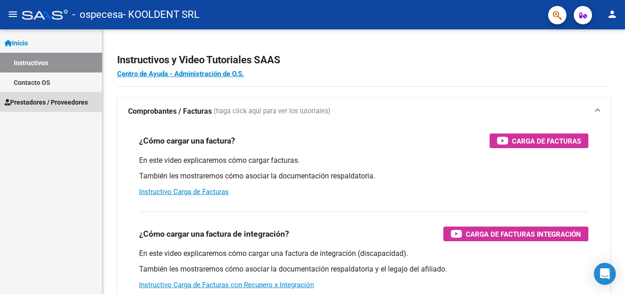
click at [43, 107] on link "Prestadores / Proveedores" at bounding box center [51, 102] width 102 height 20
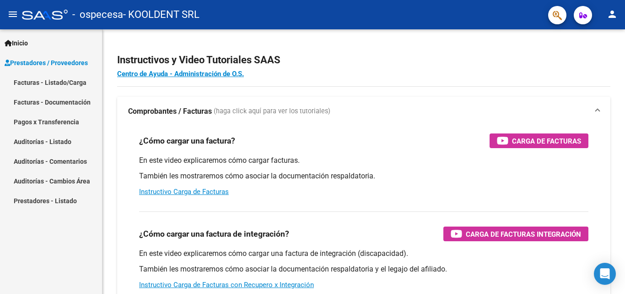
click at [44, 84] on link "Facturas - Listado/Carga" at bounding box center [51, 82] width 102 height 20
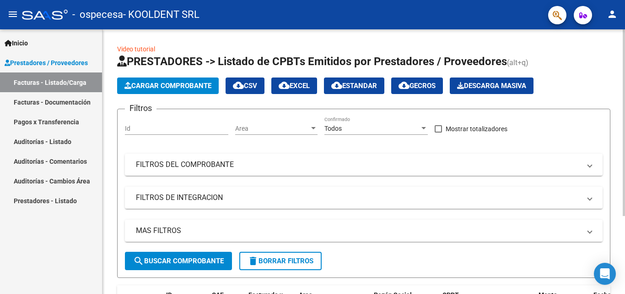
click at [308, 83] on span "cloud_download EXCEL" at bounding box center [294, 86] width 31 height 8
click at [190, 86] on span "Cargar Comprobante" at bounding box center [168, 86] width 87 height 8
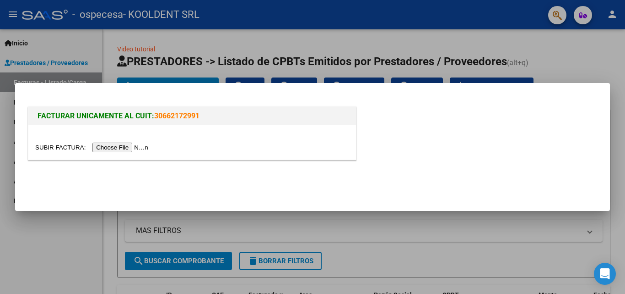
click at [132, 147] on input "file" at bounding box center [93, 147] width 116 height 10
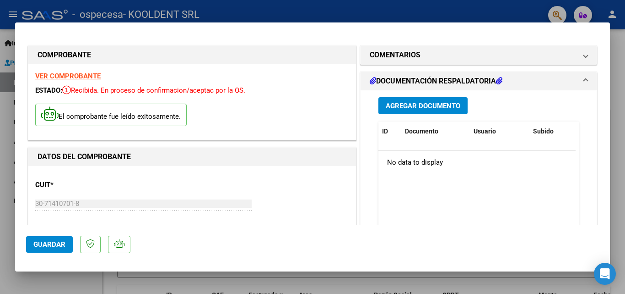
click at [423, 106] on span "Agregar Documento" at bounding box center [423, 106] width 75 height 8
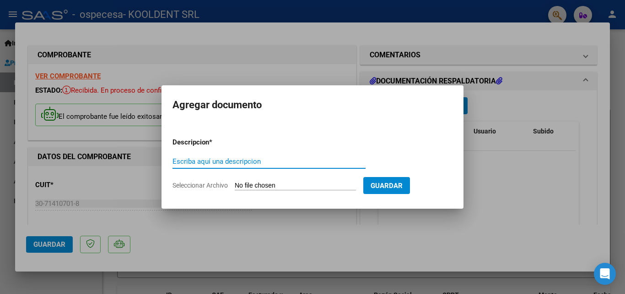
click at [327, 188] on input "Seleccionar Archivo" at bounding box center [295, 185] width 121 height 9
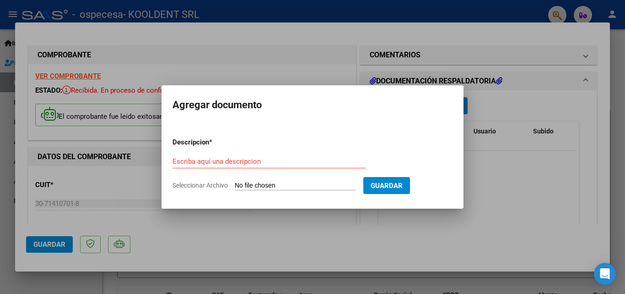
type input "C:\fakepath\CERAMISTA [DATE].xlsx"
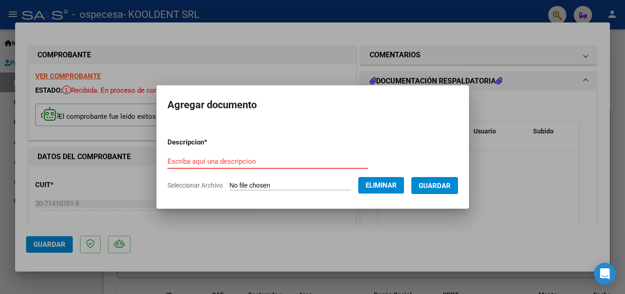
click at [220, 163] on input "Escriba aquí una descripcion" at bounding box center [268, 161] width 201 height 8
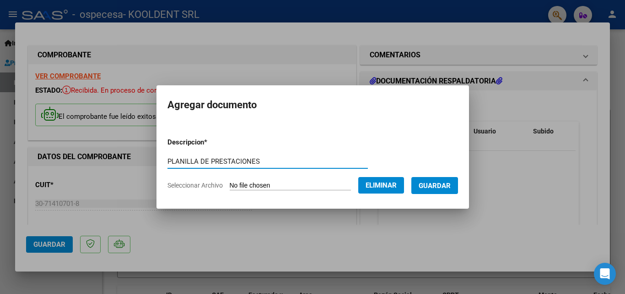
type input "PLANILLA DE PRESTACIONES"
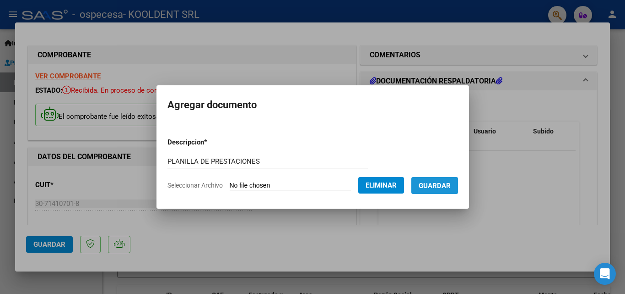
click at [443, 186] on span "Guardar" at bounding box center [435, 185] width 32 height 8
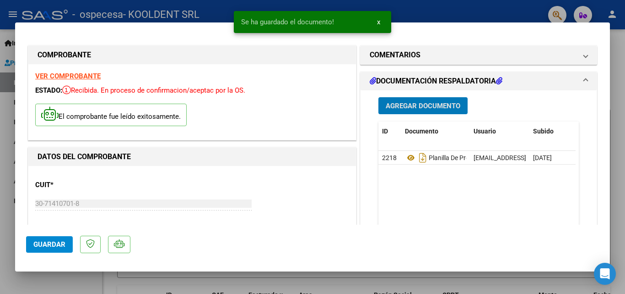
click at [412, 107] on span "Agregar Documento" at bounding box center [423, 106] width 75 height 8
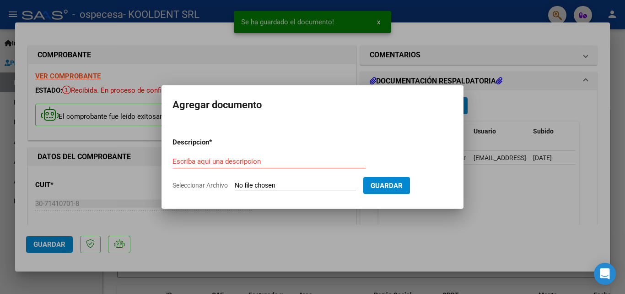
click at [281, 181] on input "Seleccionar Archivo" at bounding box center [295, 185] width 121 height 9
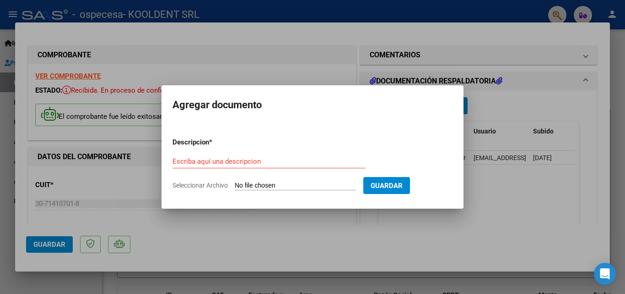
type input "C:\fakepath\FICHAS CERAMISTA [DATE].pdf"
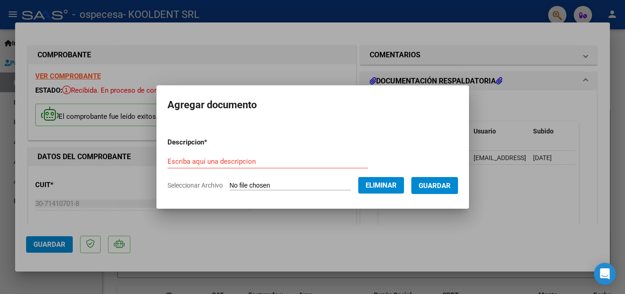
click at [250, 159] on input "Escriba aquí una descripcion" at bounding box center [268, 161] width 201 height 8
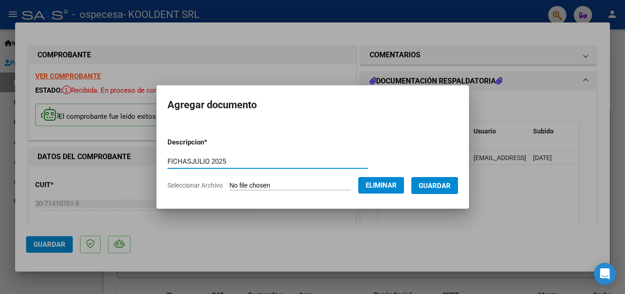
type input "FICHASJULIO 2025"
click at [451, 187] on span "Guardar" at bounding box center [435, 185] width 32 height 8
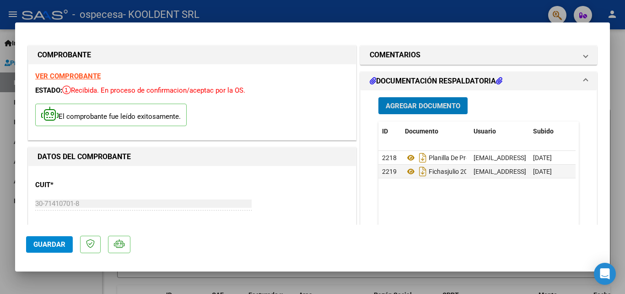
click at [45, 244] on span "Guardar" at bounding box center [49, 244] width 32 height 8
click at [60, 244] on span "Guardar" at bounding box center [49, 244] width 32 height 8
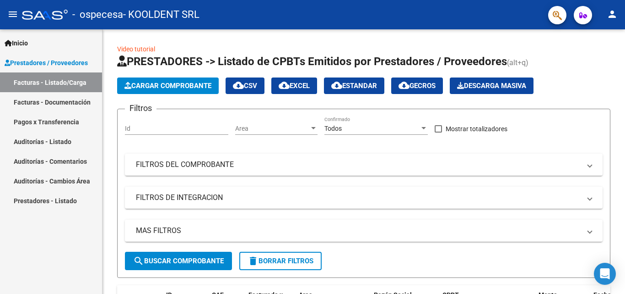
click at [77, 99] on link "Facturas - Documentación" at bounding box center [51, 102] width 102 height 20
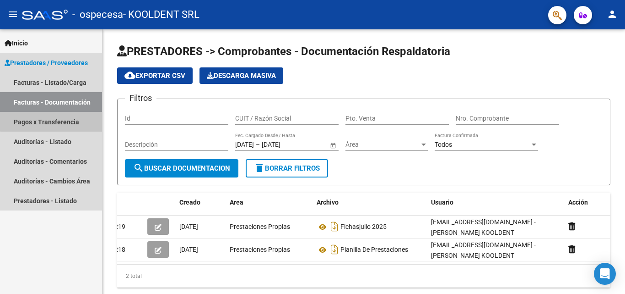
click at [51, 119] on link "Pagos x Transferencia" at bounding box center [51, 122] width 102 height 20
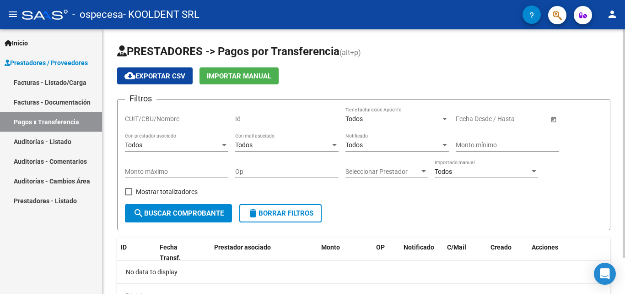
click at [212, 206] on button "search Buscar Comprobante" at bounding box center [178, 213] width 107 height 18
